Goal: Task Accomplishment & Management: Complete application form

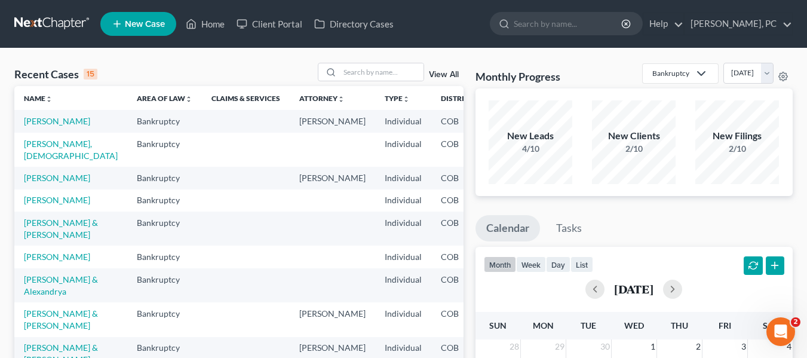
click at [138, 38] on ul "New Case Home Client Portal Directory Cases - No Result - See all results Or Pr…" at bounding box center [446, 23] width 693 height 31
click at [142, 17] on link "New Case" at bounding box center [138, 24] width 76 height 24
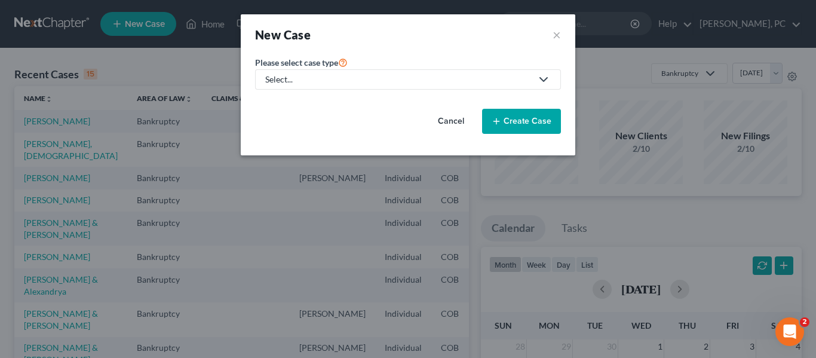
click at [426, 75] on div "Select..." at bounding box center [398, 80] width 267 height 12
click at [303, 107] on div "Bankruptcy" at bounding box center [288, 103] width 43 height 12
select select "11"
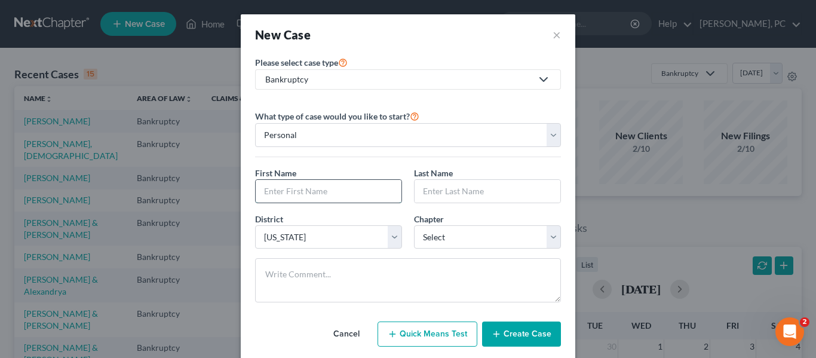
click at [302, 191] on input "text" at bounding box center [329, 191] width 146 height 23
type input "[PERSON_NAME]"
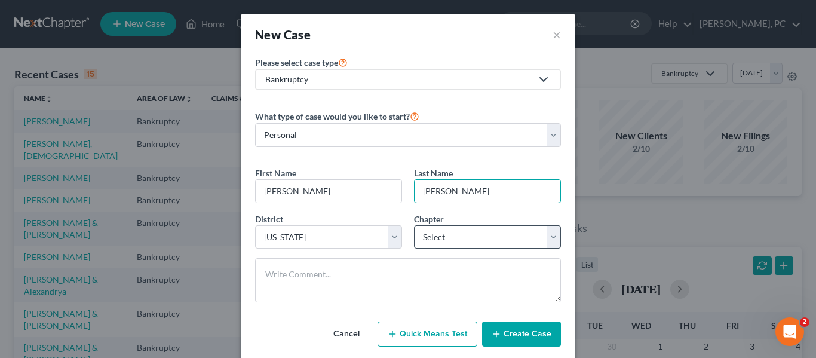
type input "[PERSON_NAME]"
click at [465, 245] on select "Select 7 11 12 13" at bounding box center [487, 237] width 147 height 24
select select "0"
click at [414, 225] on select "Select 7 11 12 13" at bounding box center [487, 237] width 147 height 24
click at [460, 48] on div "New Case ×" at bounding box center [408, 34] width 335 height 41
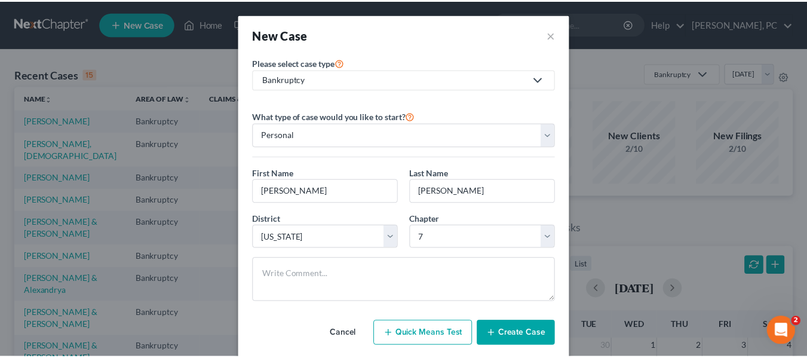
scroll to position [25, 0]
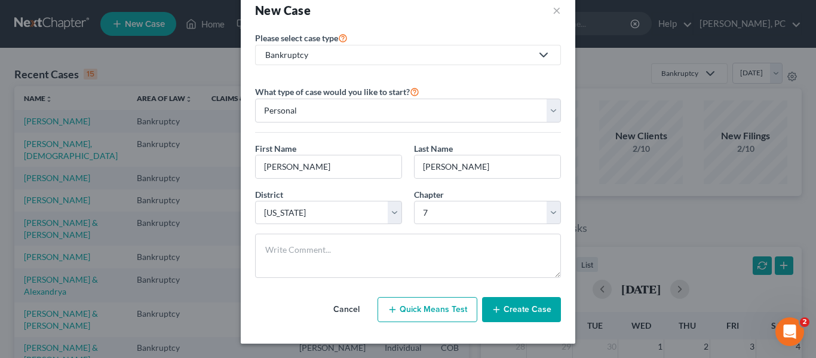
click at [503, 314] on button "Create Case" at bounding box center [521, 309] width 79 height 25
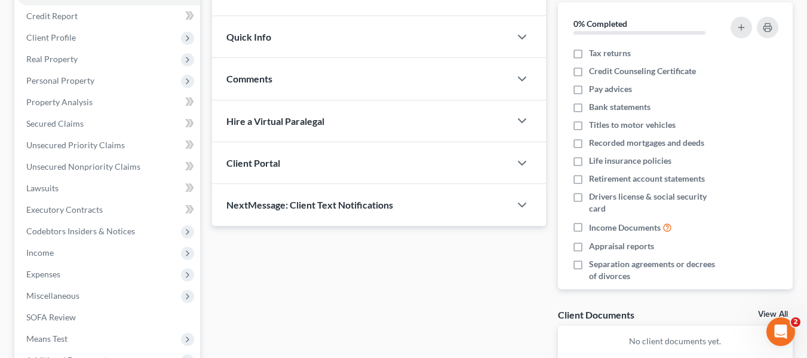
scroll to position [179, 0]
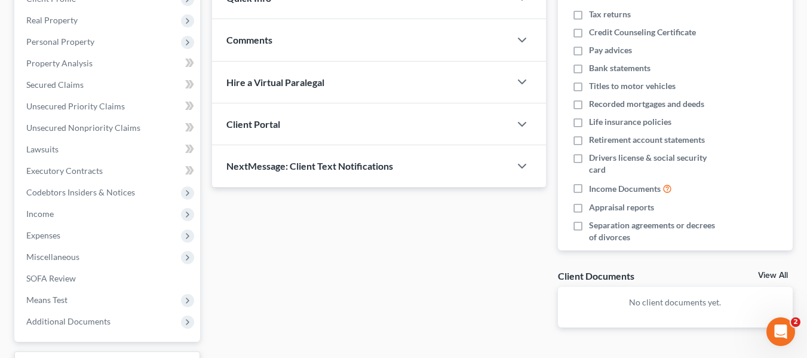
click at [273, 125] on span "Client Portal" at bounding box center [253, 123] width 54 height 11
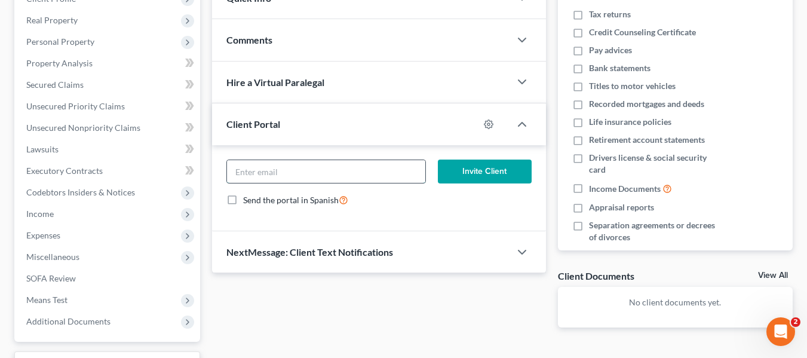
click at [329, 167] on input "email" at bounding box center [326, 171] width 198 height 23
paste input "[EMAIL_ADDRESS][DOMAIN_NAME]"
type input "[EMAIL_ADDRESS][DOMAIN_NAME]"
click at [488, 178] on button "Invite Client" at bounding box center [485, 172] width 94 height 24
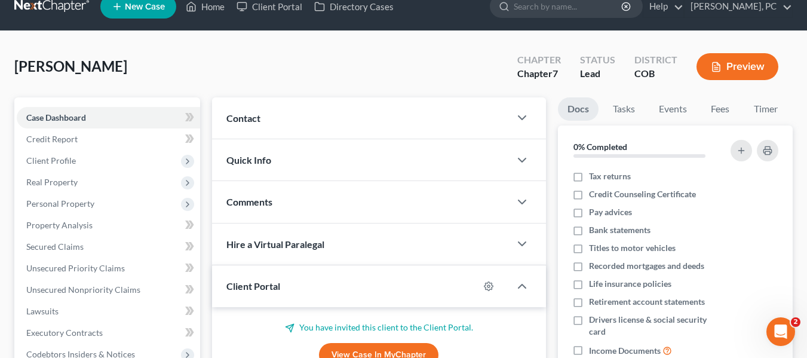
scroll to position [0, 0]
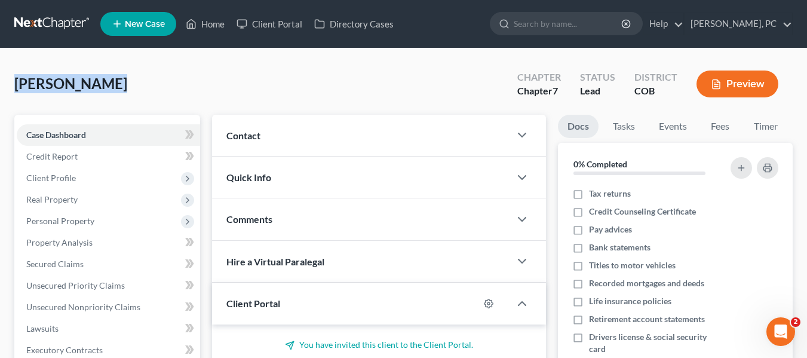
drag, startPoint x: 15, startPoint y: 82, endPoint x: 137, endPoint y: 80, distance: 121.9
click at [137, 80] on div "[PERSON_NAME] Upgraded Chapter Chapter 7 Status Lead District COB Preview" at bounding box center [403, 89] width 779 height 52
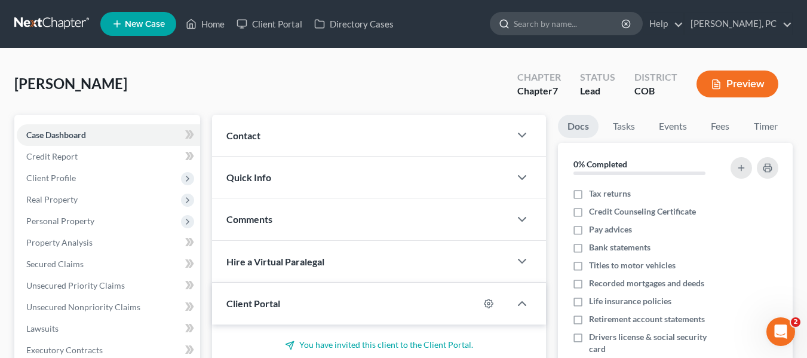
click at [543, 29] on input "search" at bounding box center [568, 24] width 109 height 22
type input "[PERSON_NAME]"
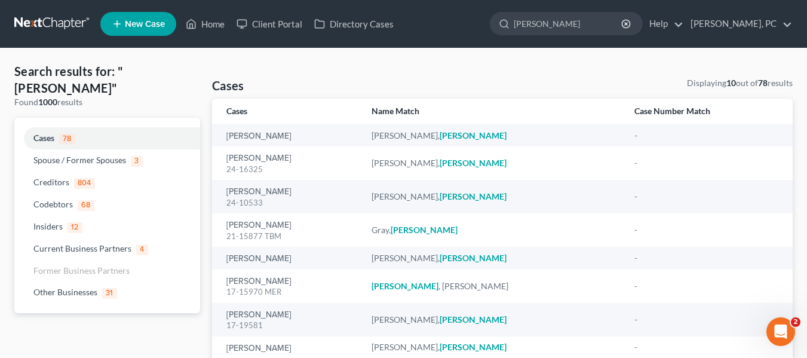
click at [122, 22] on icon at bounding box center [117, 24] width 11 height 14
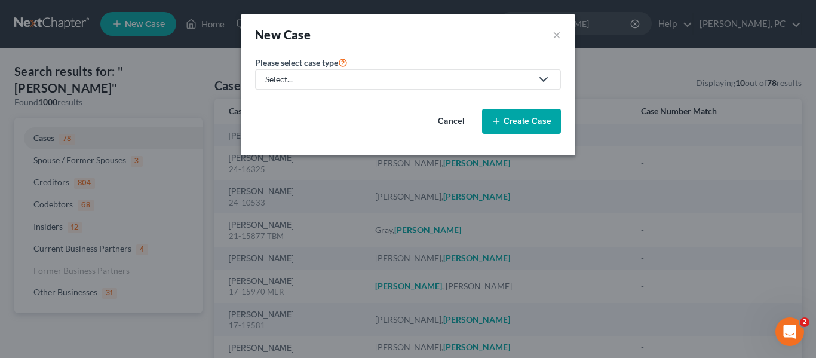
click at [437, 84] on div "Select..." at bounding box center [398, 80] width 267 height 12
click at [296, 98] on div "Bankruptcy" at bounding box center [288, 103] width 43 height 12
select select "11"
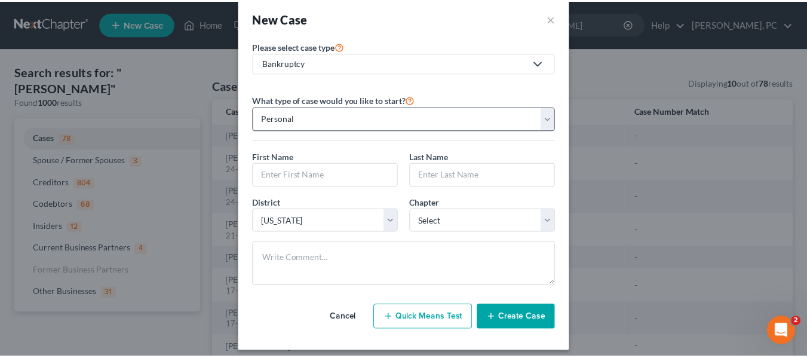
scroll to position [25, 0]
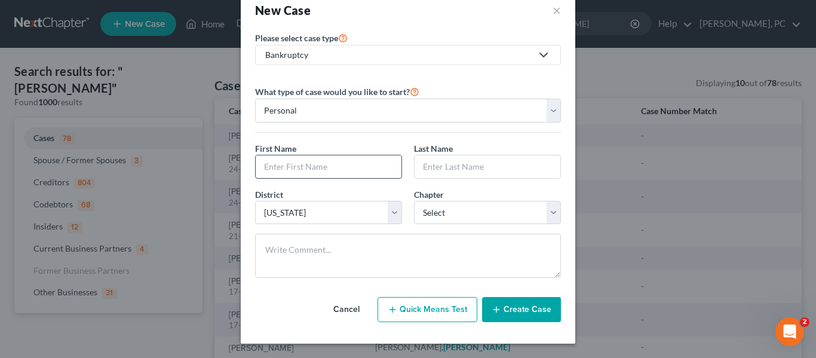
click at [285, 169] on input "text" at bounding box center [329, 166] width 146 height 23
type input "Mark"
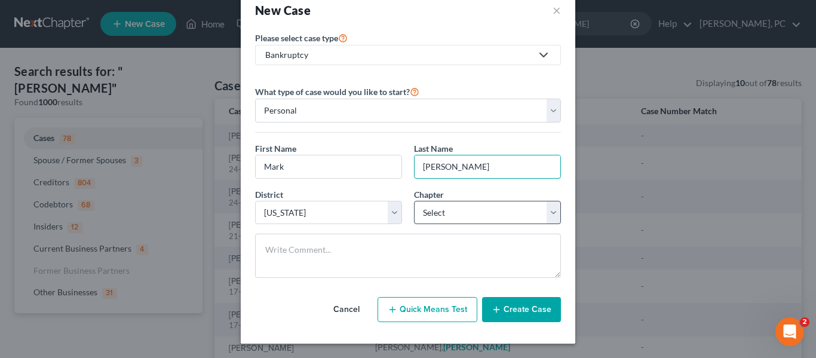
type input "[PERSON_NAME]"
click at [450, 212] on select "Select 7 11 12 13" at bounding box center [487, 213] width 147 height 24
select select "0"
click at [414, 201] on select "Select 7 11 12 13" at bounding box center [487, 213] width 147 height 24
click at [426, 71] on div "Please select case type * Bankruptcy Bankruptcy Other What type of case would y…" at bounding box center [408, 180] width 318 height 301
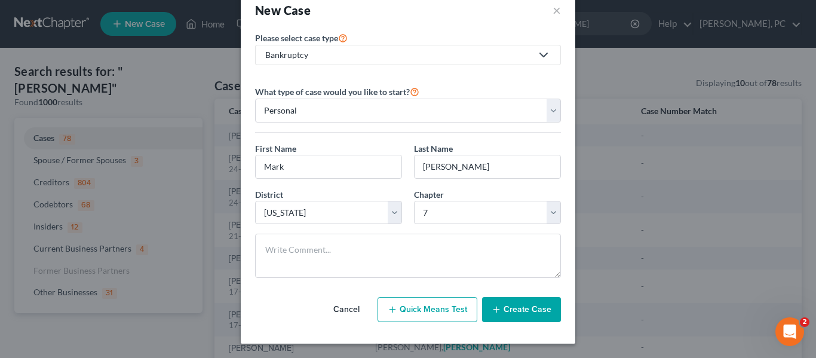
click at [519, 306] on button "Create Case" at bounding box center [521, 309] width 79 height 25
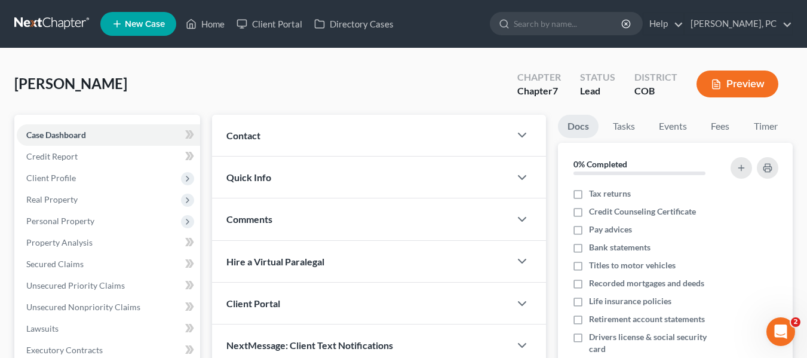
scroll to position [120, 0]
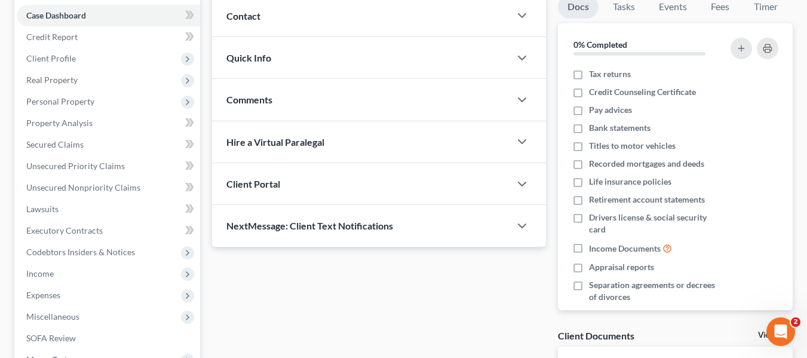
click at [351, 177] on div "Client Portal" at bounding box center [361, 183] width 298 height 41
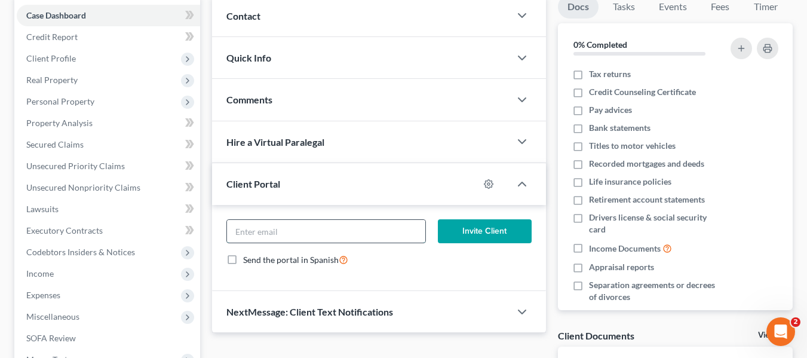
click at [320, 237] on input "email" at bounding box center [326, 231] width 198 height 23
paste input "[EMAIL_ADDRESS][DOMAIN_NAME]"
type input "[EMAIL_ADDRESS][DOMAIN_NAME]"
click at [550, 99] on div "Updates & News × [US_STATE] District Notes: Take a look at NextChapter's Distri…" at bounding box center [379, 200] width 346 height 411
click at [483, 228] on button "Invite Client" at bounding box center [485, 231] width 94 height 24
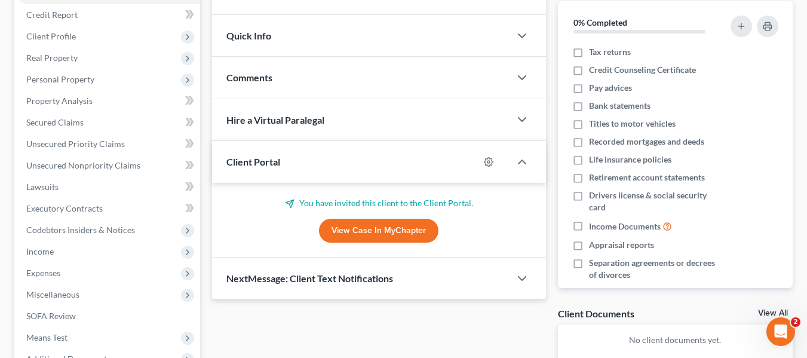
scroll to position [179, 0]
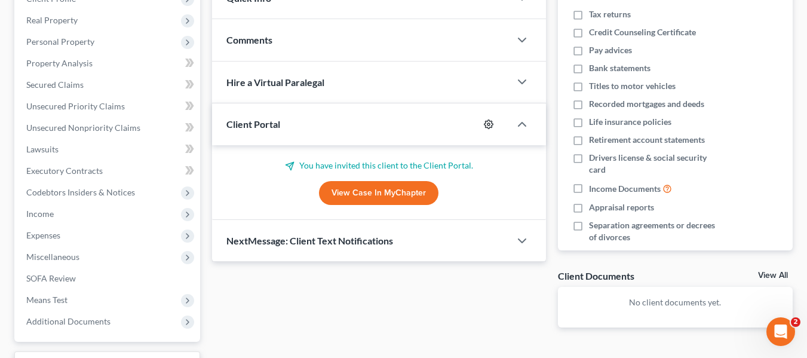
click at [486, 121] on icon "button" at bounding box center [489, 125] width 10 height 10
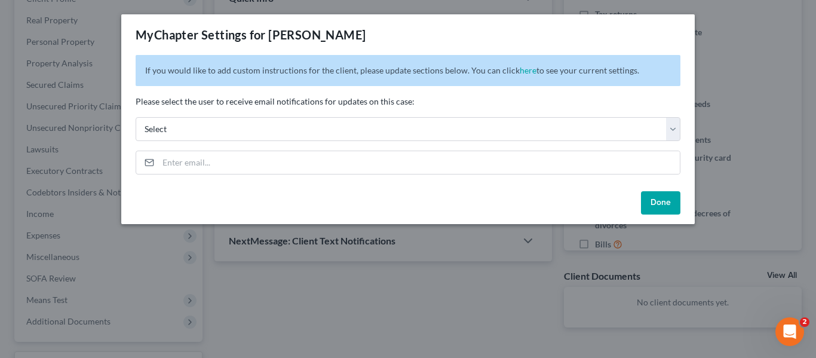
click at [655, 206] on button "Done" at bounding box center [660, 203] width 39 height 24
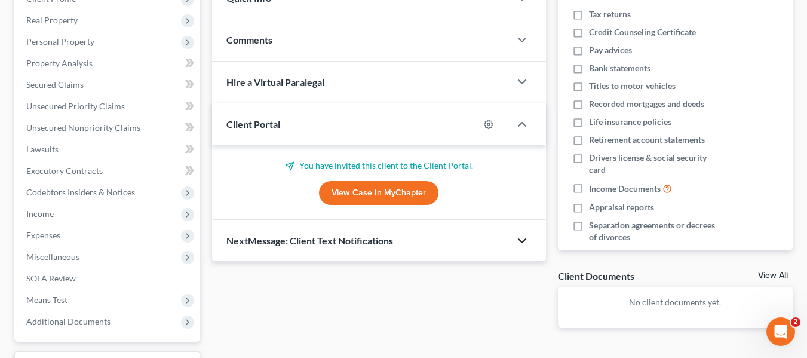
click at [524, 239] on icon "button" at bounding box center [522, 241] width 14 height 14
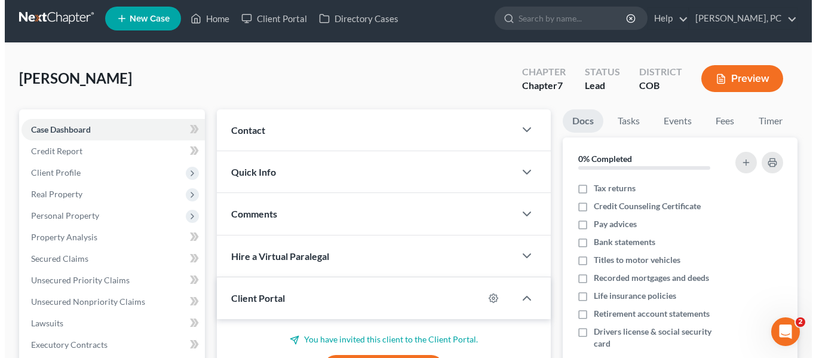
scroll to position [0, 0]
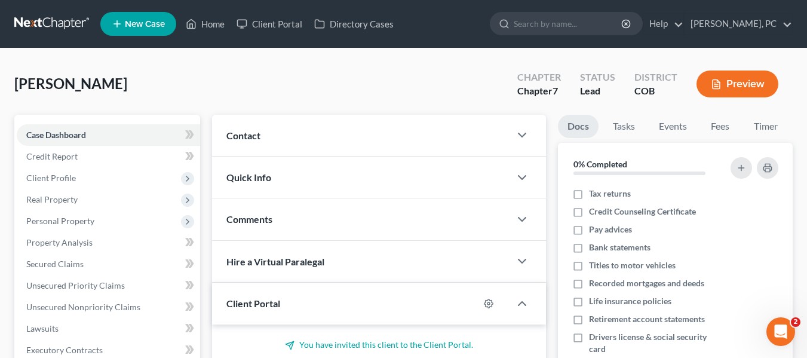
click at [255, 13] on ul "New Case Home Client Portal Directory Cases - No Result - See all results Or Pr…" at bounding box center [446, 23] width 693 height 31
click at [255, 22] on link "Client Portal" at bounding box center [270, 24] width 78 height 22
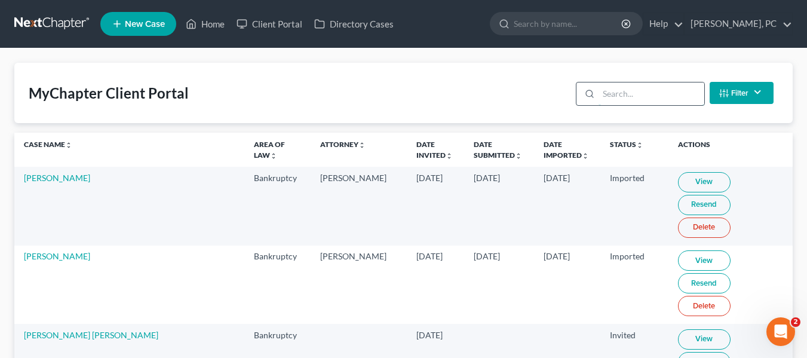
click at [660, 93] on input "search" at bounding box center [652, 93] width 106 height 23
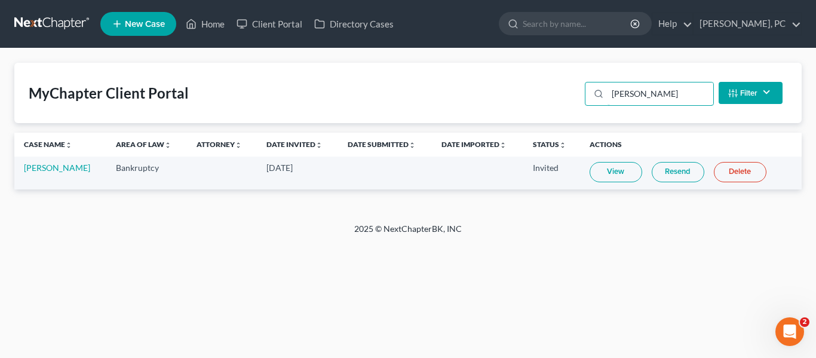
type input "[PERSON_NAME]"
click at [676, 169] on link "Resend" at bounding box center [678, 172] width 53 height 20
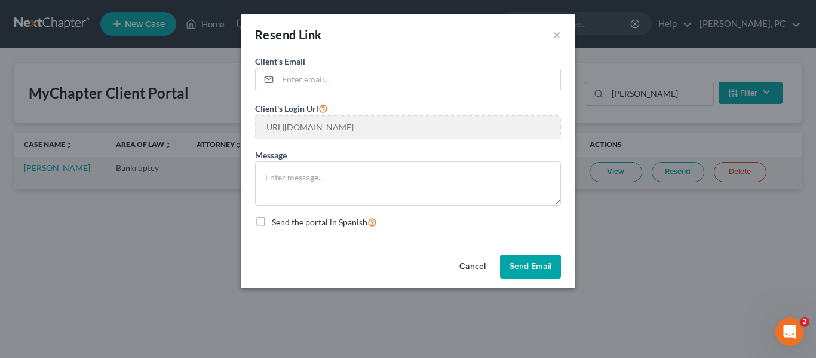
click at [552, 36] on div "Resend Link ×" at bounding box center [408, 34] width 335 height 41
click at [559, 33] on button "×" at bounding box center [557, 34] width 8 height 14
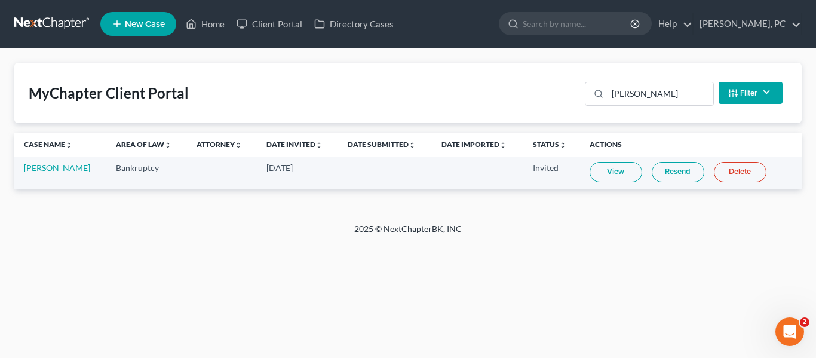
click at [673, 173] on link "Resend" at bounding box center [678, 172] width 53 height 20
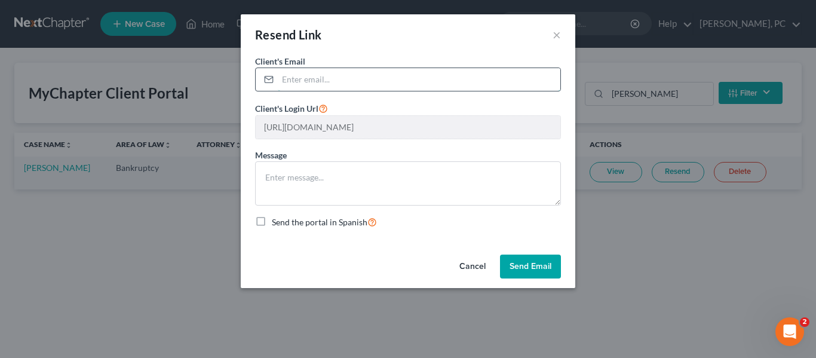
click at [396, 78] on input "email" at bounding box center [419, 79] width 283 height 23
type input "[EMAIL_ADDRESS][DOMAIN_NAME]"
click at [533, 268] on button "Send Email" at bounding box center [530, 267] width 61 height 24
